Goal: Task Accomplishment & Management: Manage account settings

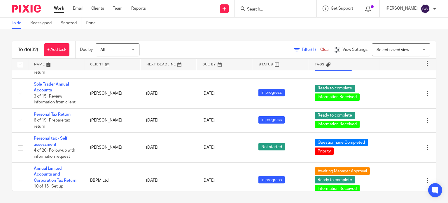
scroll to position [876, 0]
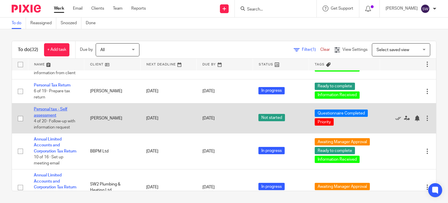
click at [62, 117] on link "Personal tax - Self assessment" at bounding box center [51, 112] width 34 height 10
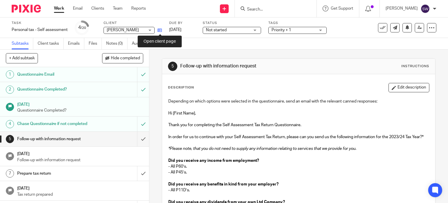
click at [161, 29] on icon at bounding box center [160, 30] width 4 height 4
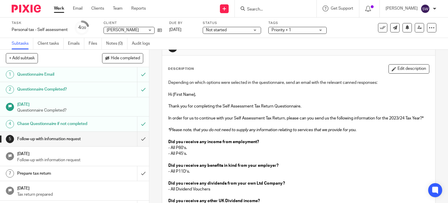
scroll to position [29, 0]
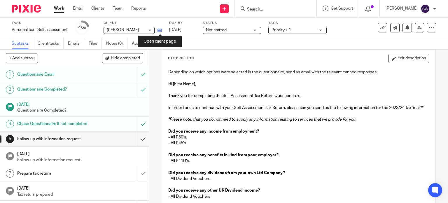
click at [159, 30] on icon at bounding box center [160, 30] width 4 height 4
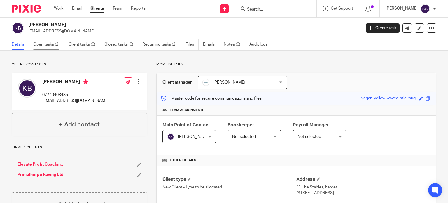
click at [47, 45] on link "Open tasks (2)" at bounding box center [48, 44] width 31 height 11
click at [213, 44] on link "Emails" at bounding box center [211, 44] width 16 height 11
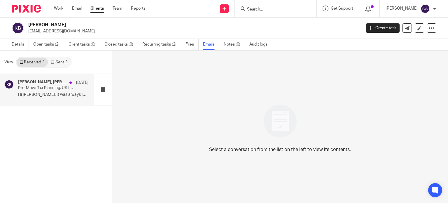
click at [50, 97] on p "Hi Karl, It was always Mandy Bates..." at bounding box center [53, 94] width 70 height 5
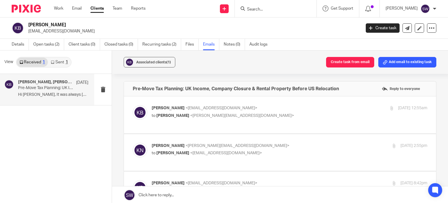
click at [260, 111] on p "Kelsey Brace <kelsey@elevateprofit.co.uk>" at bounding box center [244, 108] width 184 height 6
checkbox input "true"
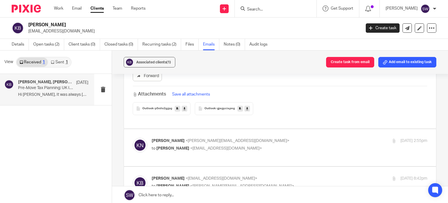
scroll to position [613, 0]
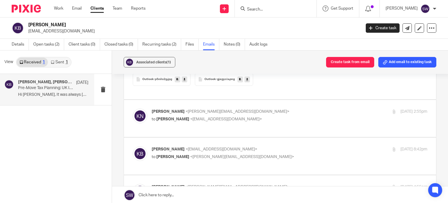
click at [259, 109] on p "Karl Newman <karl@infinity-accounting.co.uk>" at bounding box center [244, 112] width 184 height 6
checkbox input "true"
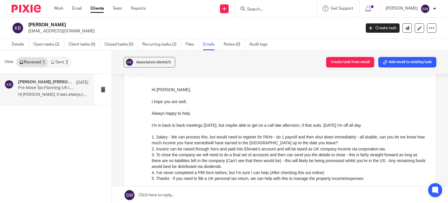
scroll to position [671, 0]
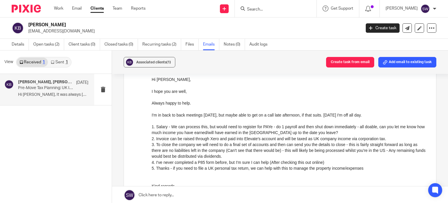
click at [60, 61] on link "Sent 1" at bounding box center [59, 61] width 23 height 9
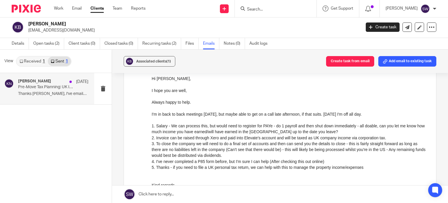
click at [57, 93] on p "Thanks Kelsey, I've emailed Mandy today, so..." at bounding box center [53, 93] width 70 height 5
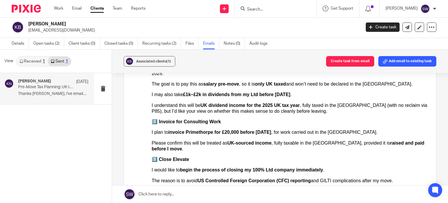
scroll to position [204, 0]
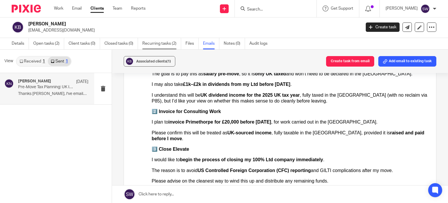
click at [160, 42] on link "Recurring tasks (2)" at bounding box center [161, 43] width 39 height 11
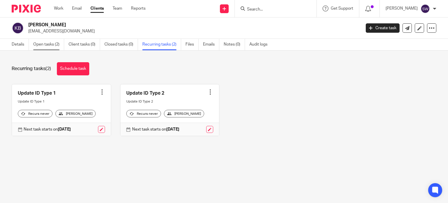
click at [39, 43] on link "Open tasks (2)" at bounding box center [48, 44] width 31 height 11
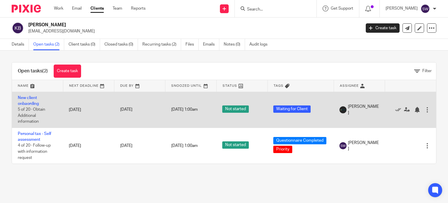
click at [29, 95] on td "New client onbaording 5 of 20 · Obtain Additional information" at bounding box center [37, 110] width 51 height 36
click at [29, 98] on link "New client onbaording" at bounding box center [28, 101] width 21 height 10
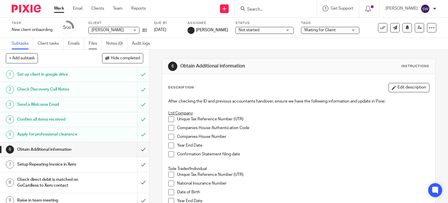
click at [95, 43] on link "Files" at bounding box center [95, 43] width 13 height 11
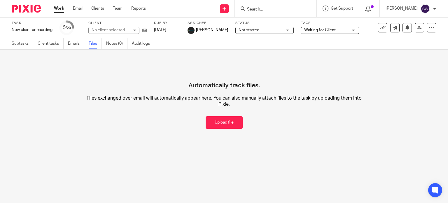
click at [77, 42] on link "Emails" at bounding box center [76, 43] width 16 height 11
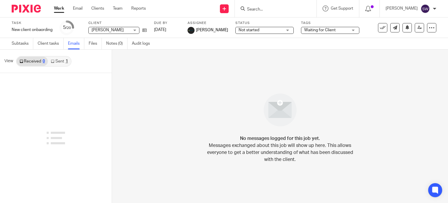
click at [59, 62] on link "Sent 1" at bounding box center [59, 61] width 23 height 9
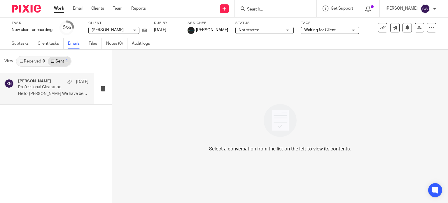
click at [40, 89] on p "Professional Clearance" at bounding box center [46, 87] width 56 height 5
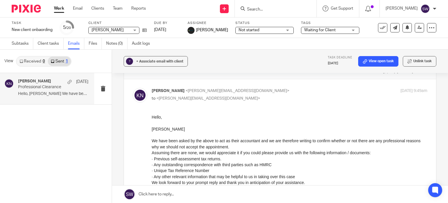
scroll to position [29, 0]
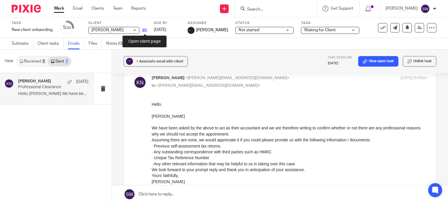
click at [145, 30] on icon at bounding box center [144, 30] width 4 height 4
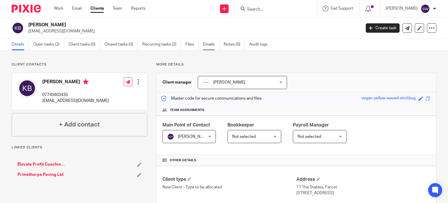
click at [207, 45] on link "Emails" at bounding box center [211, 44] width 16 height 11
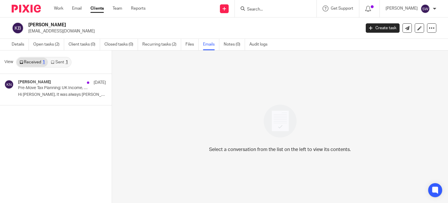
click at [58, 62] on link "Sent 1" at bounding box center [59, 61] width 23 height 9
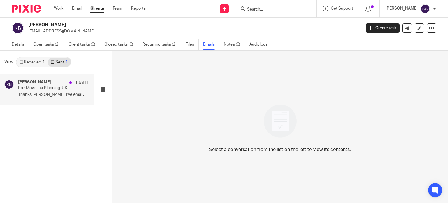
click at [54, 88] on p "Pre-Move Tax Planning: UK Income, Company Closure & Rental Property Before US R…" at bounding box center [46, 88] width 56 height 5
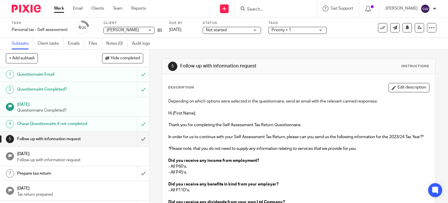
scroll to position [29, 0]
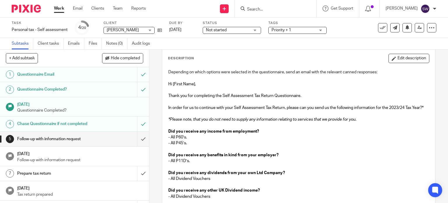
click at [59, 10] on link "Work" at bounding box center [59, 9] width 10 height 6
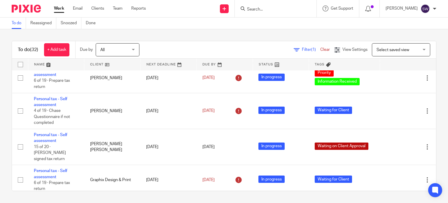
scroll to position [379, 0]
